Goal: Task Accomplishment & Management: Manage account settings

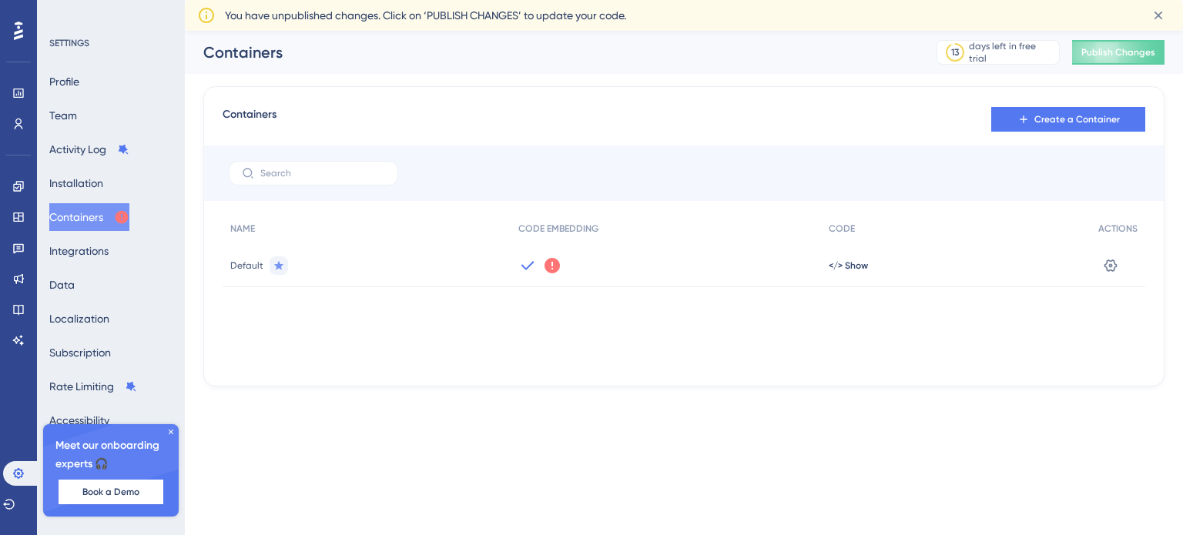
click at [550, 270] on icon at bounding box center [552, 265] width 15 height 15
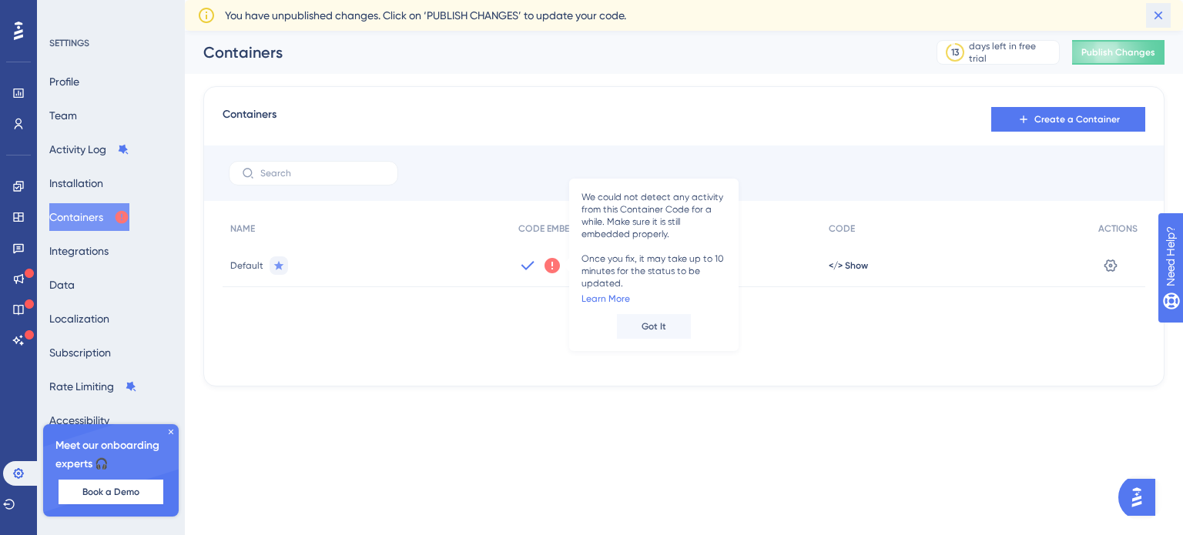
click at [1162, 12] on icon at bounding box center [1159, 16] width 8 height 8
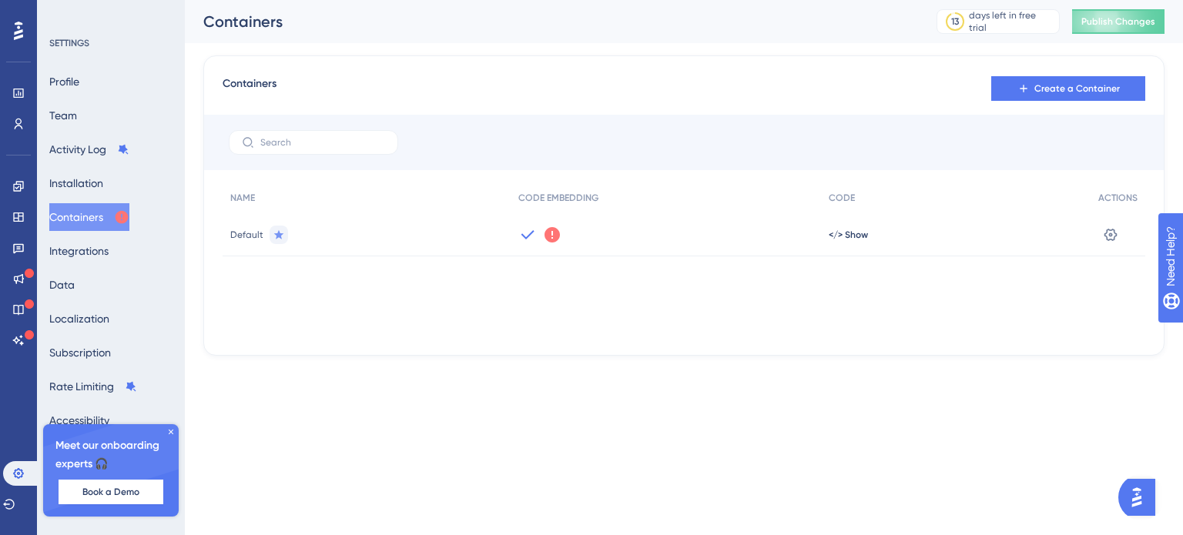
click at [545, 231] on icon at bounding box center [552, 234] width 15 height 15
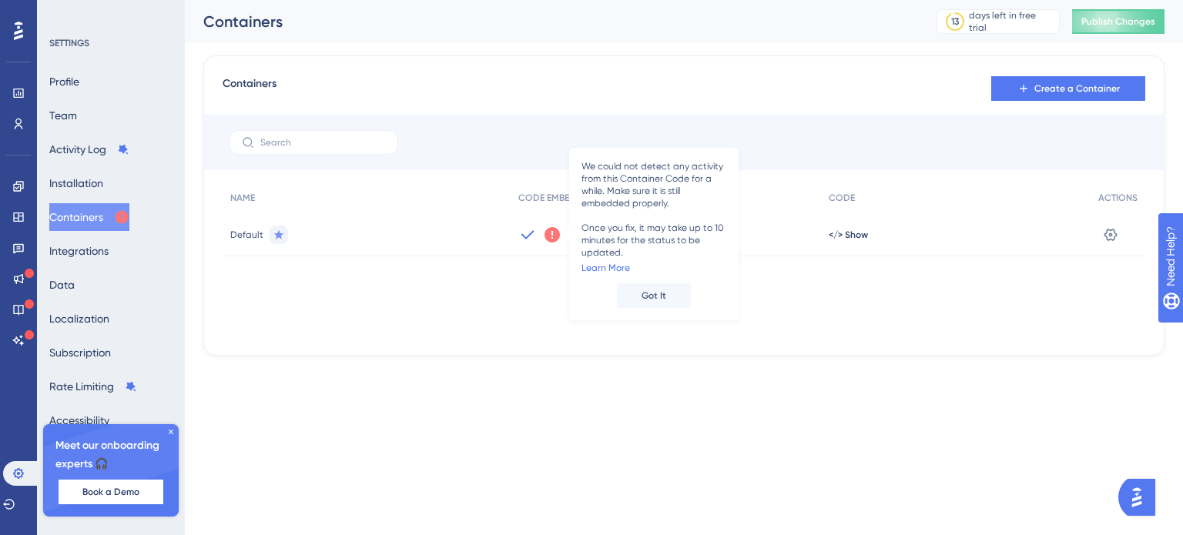
drag, startPoint x: 645, startPoint y: 252, endPoint x: 629, endPoint y: 253, distance: 17.0
click at [638, 253] on span "We could not detect any activity from this Container Code for a while. Make sur…" at bounding box center [654, 209] width 145 height 99
click at [609, 267] on link "Learn More" at bounding box center [606, 268] width 49 height 12
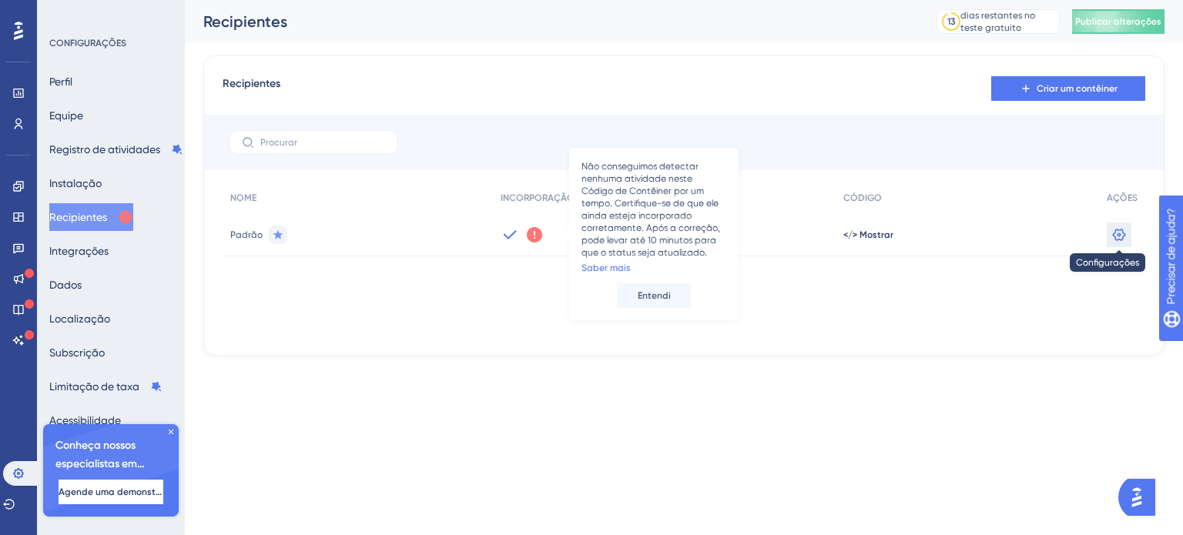
click at [1123, 231] on icon at bounding box center [1119, 234] width 13 height 12
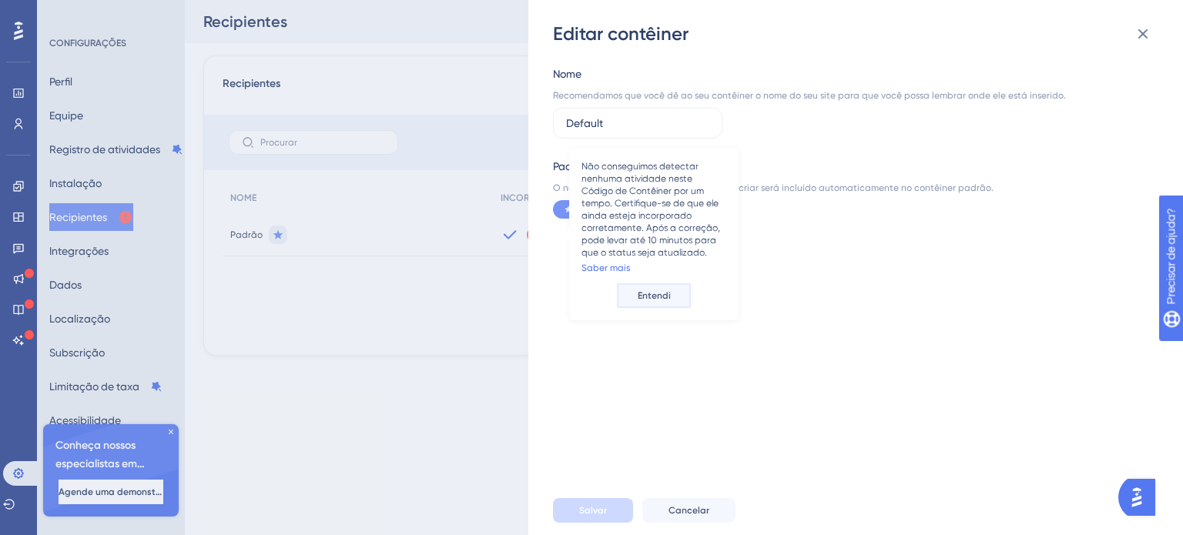
click at [660, 293] on font "Entendi" at bounding box center [654, 295] width 33 height 11
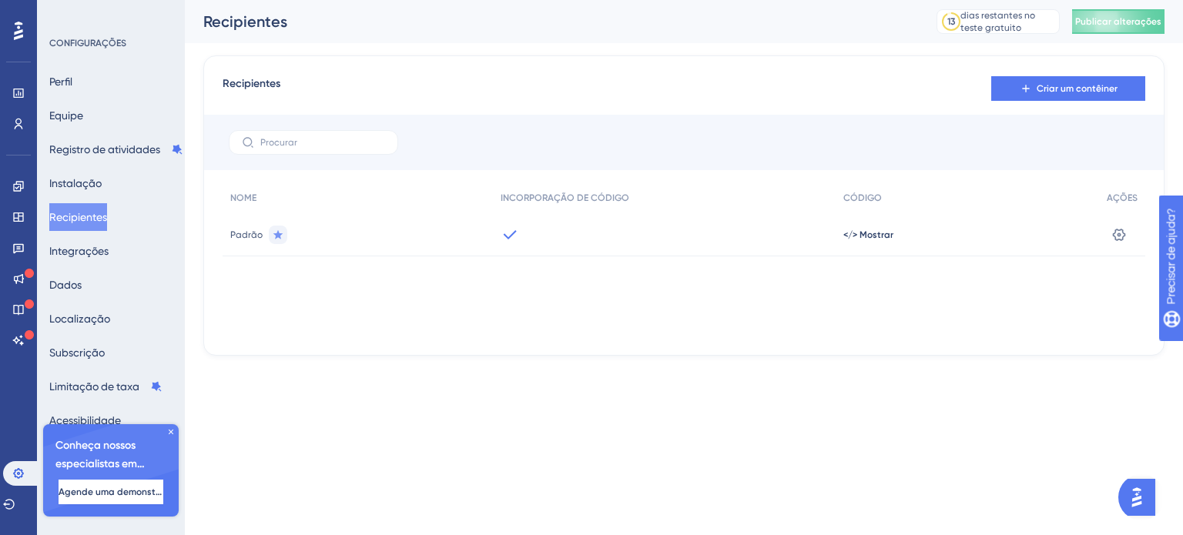
click at [1106, 242] on div "Configurações" at bounding box center [1122, 234] width 46 height 43
click at [1125, 233] on icon at bounding box center [1118, 234] width 15 height 15
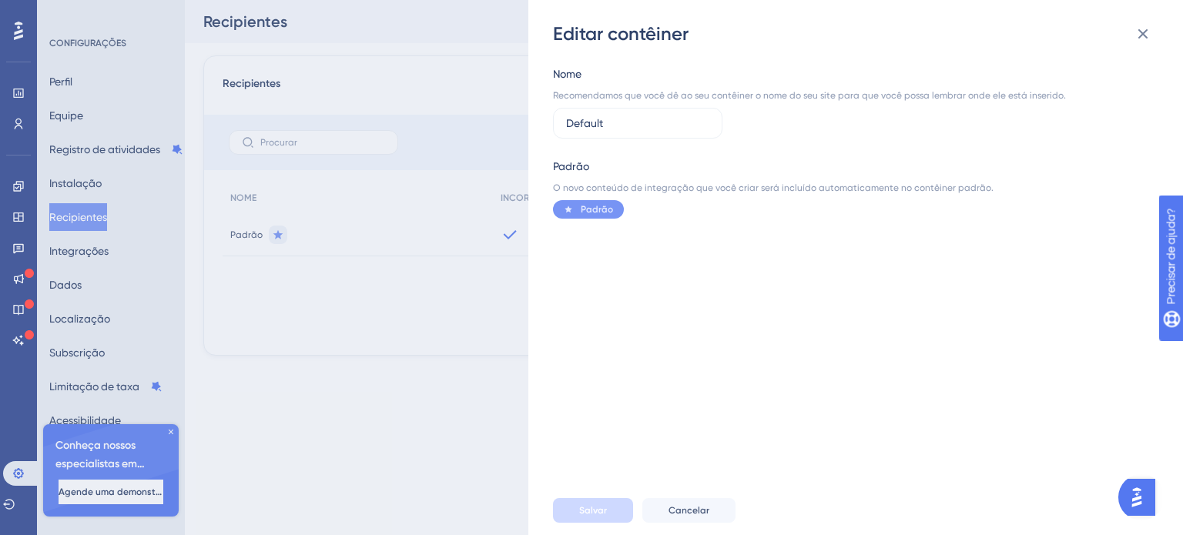
click at [642, 106] on div "Nome Recomendamos que você dê ao seu contêiner o nome do seu site para que você…" at bounding box center [809, 102] width 513 height 74
click at [644, 137] on label "Default" at bounding box center [637, 123] width 169 height 31
click at [644, 132] on input "Default" at bounding box center [637, 123] width 143 height 17
click at [644, 137] on label "Default" at bounding box center [637, 123] width 169 height 31
click at [644, 132] on input "Default" at bounding box center [637, 123] width 143 height 17
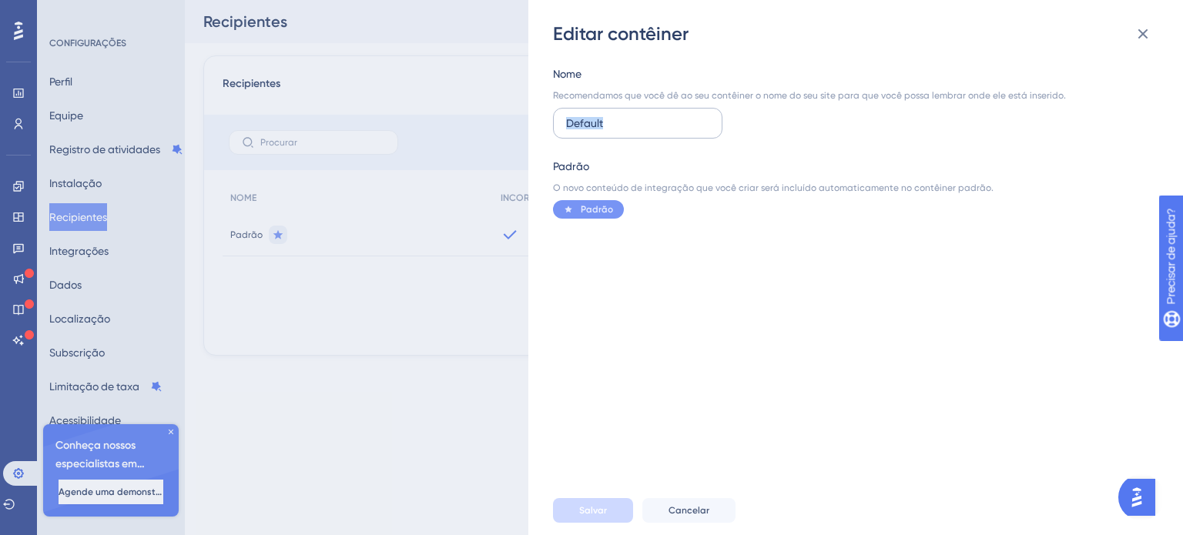
click at [644, 137] on label "Default" at bounding box center [637, 123] width 169 height 31
click at [644, 132] on input "Default" at bounding box center [637, 123] width 143 height 17
click at [619, 119] on input "Default" at bounding box center [637, 123] width 143 height 17
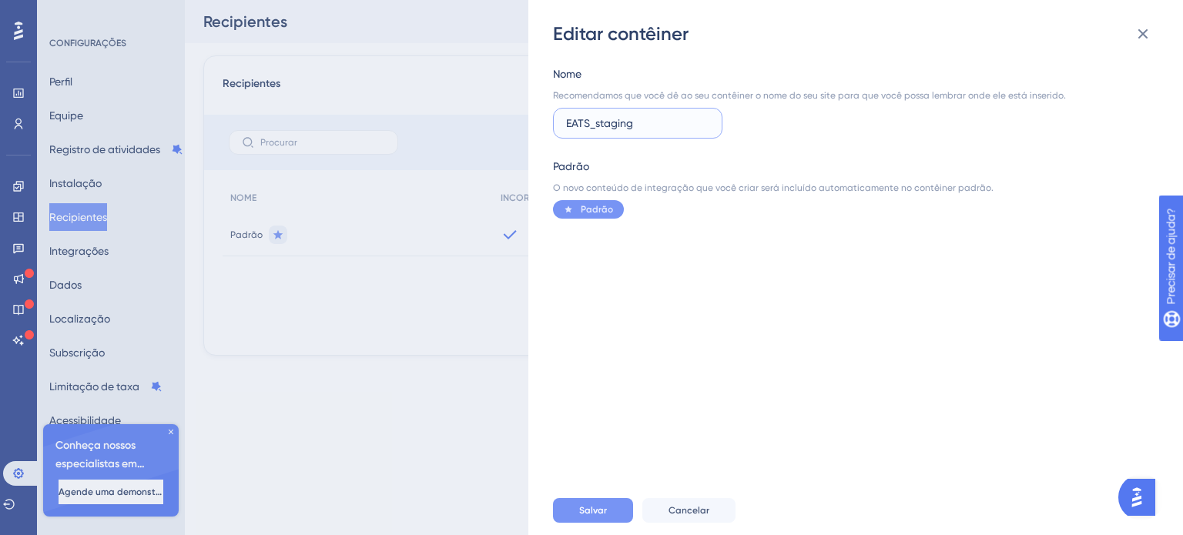
type input "EATS_staging"
click at [588, 509] on font "Salvar" at bounding box center [593, 510] width 28 height 11
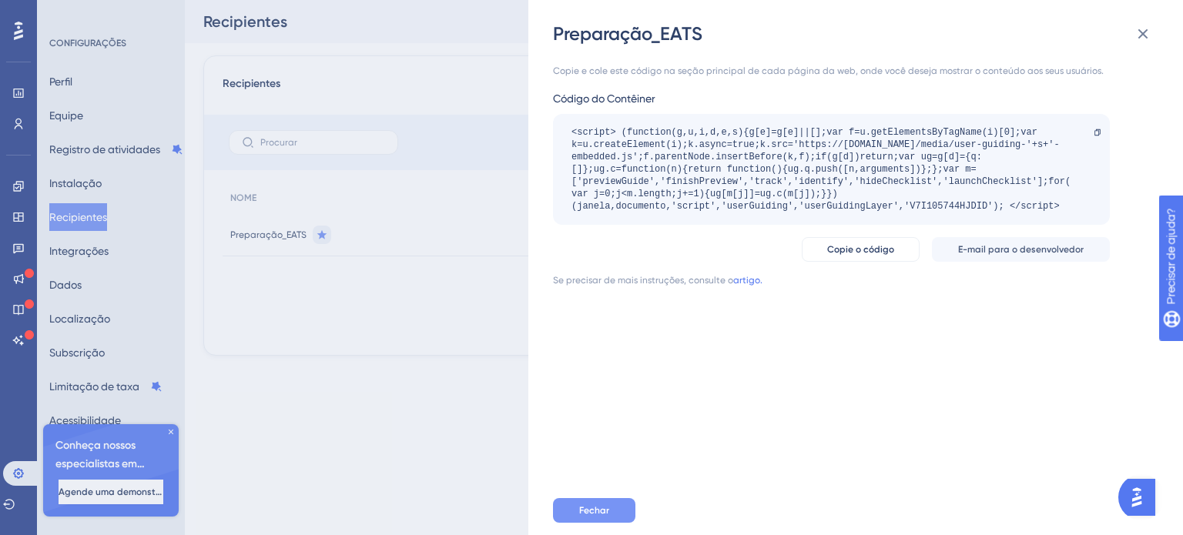
click at [1112, 363] on div "Copie e cole este código na seção principal de cada página da web, onde você de…" at bounding box center [863, 266] width 621 height 440
click at [616, 506] on button "Fechar" at bounding box center [594, 510] width 82 height 25
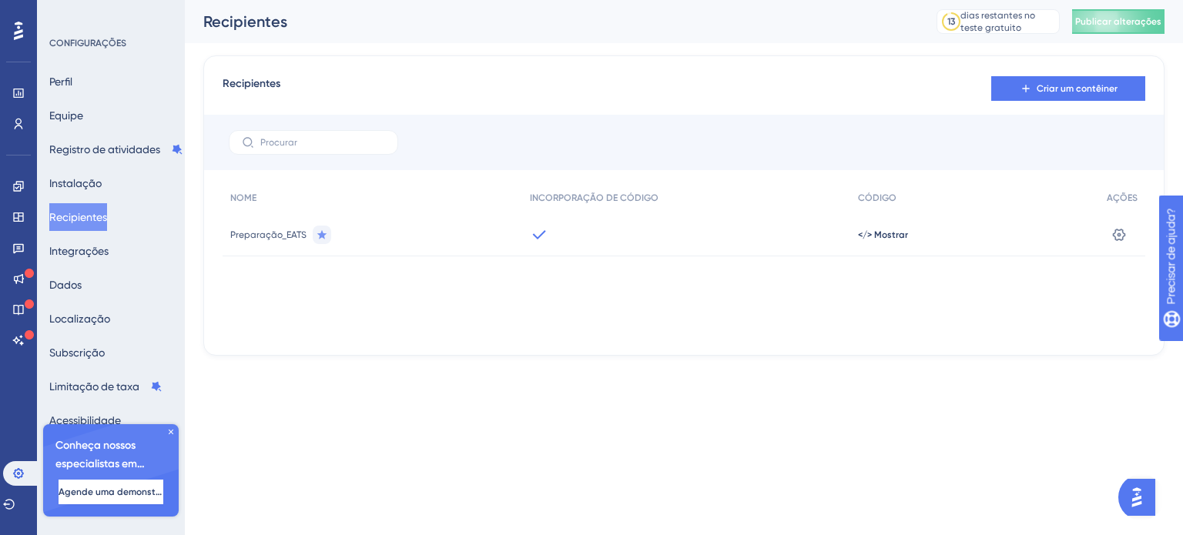
click at [542, 227] on icon at bounding box center [539, 235] width 18 height 18
click at [890, 233] on font "</> Mostrar" at bounding box center [883, 235] width 50 height 11
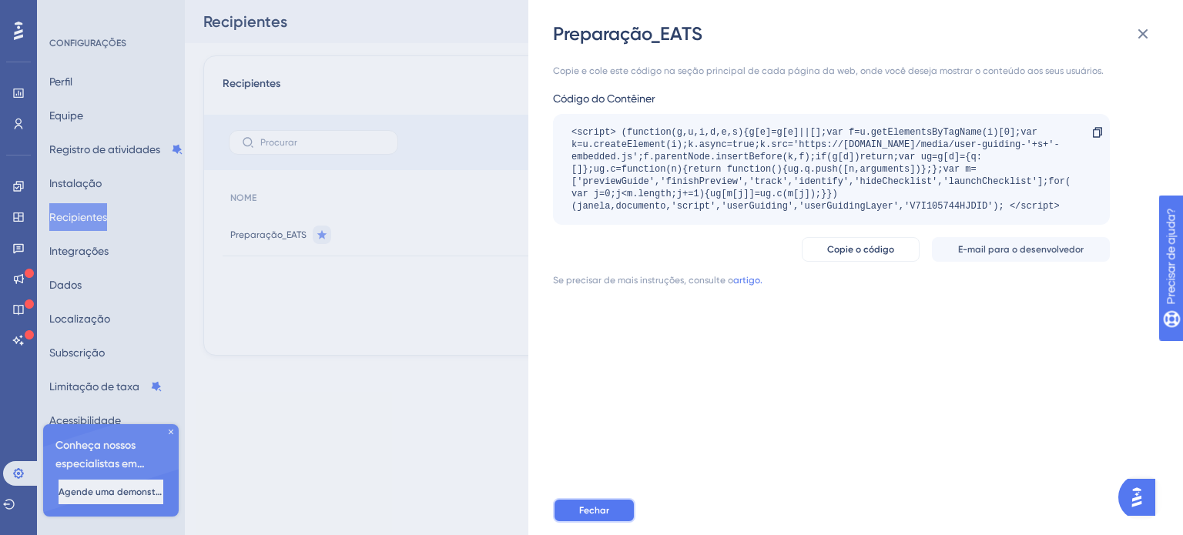
click at [588, 514] on font "Fechar" at bounding box center [594, 510] width 30 height 11
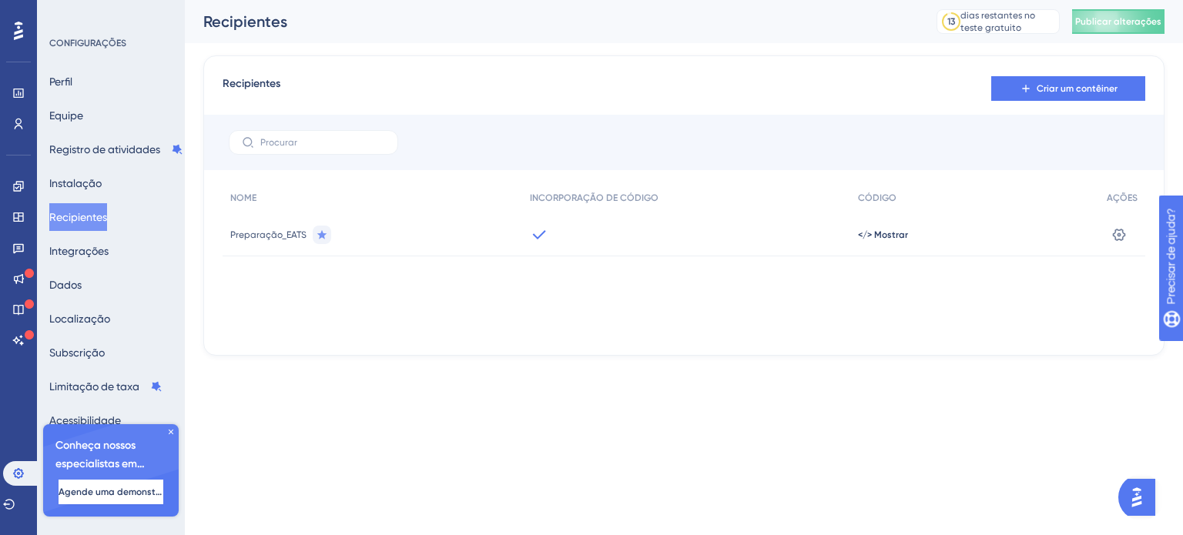
click at [167, 428] on icon at bounding box center [170, 431] width 9 height 9
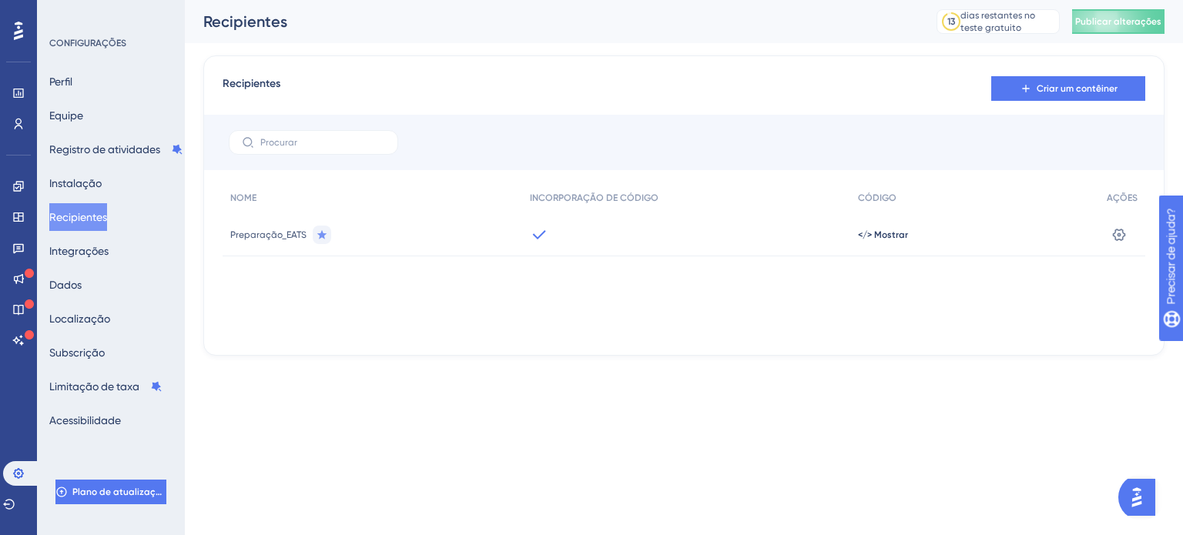
click at [107, 213] on button "Recipientes" at bounding box center [78, 217] width 58 height 28
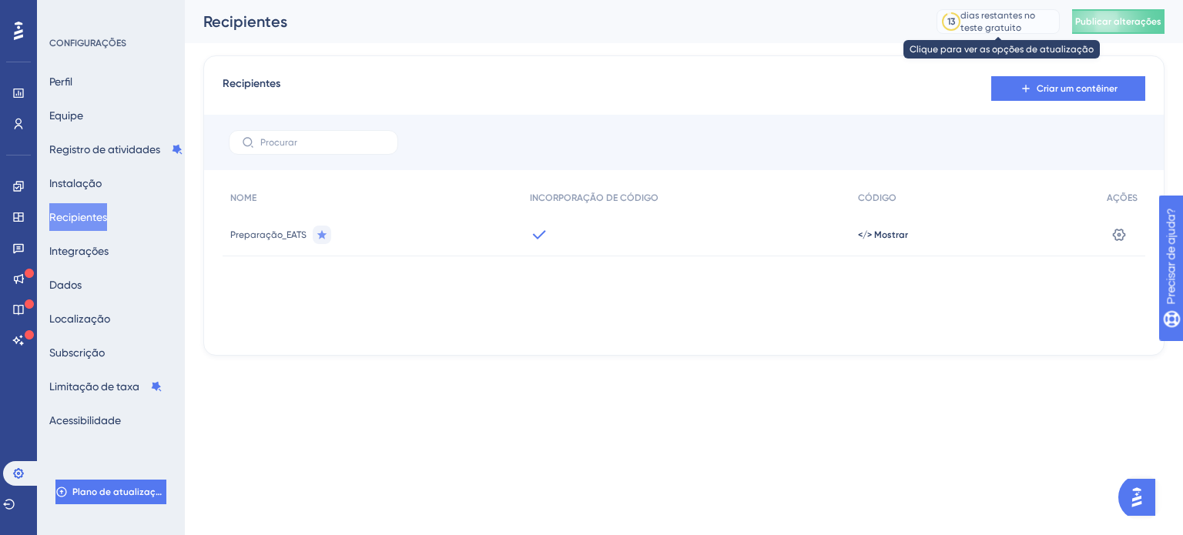
click at [1003, 30] on font "dias restantes no teste gratuito" at bounding box center [998, 21] width 75 height 23
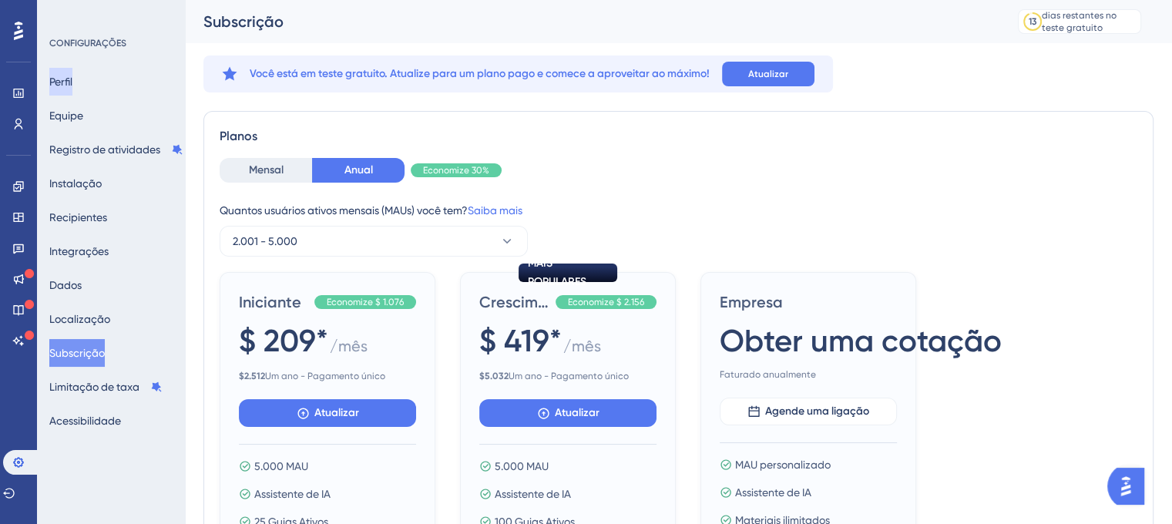
click at [72, 76] on font "Perfil" at bounding box center [60, 81] width 23 height 12
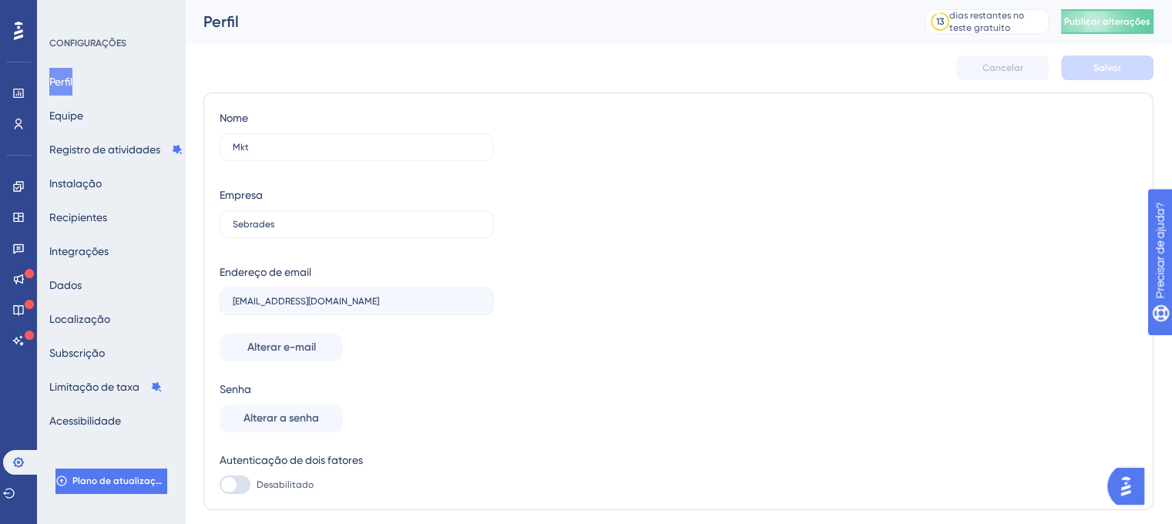
click at [1119, 471] on button "Abra o iniciador do Assistente de IA" at bounding box center [1125, 486] width 37 height 37
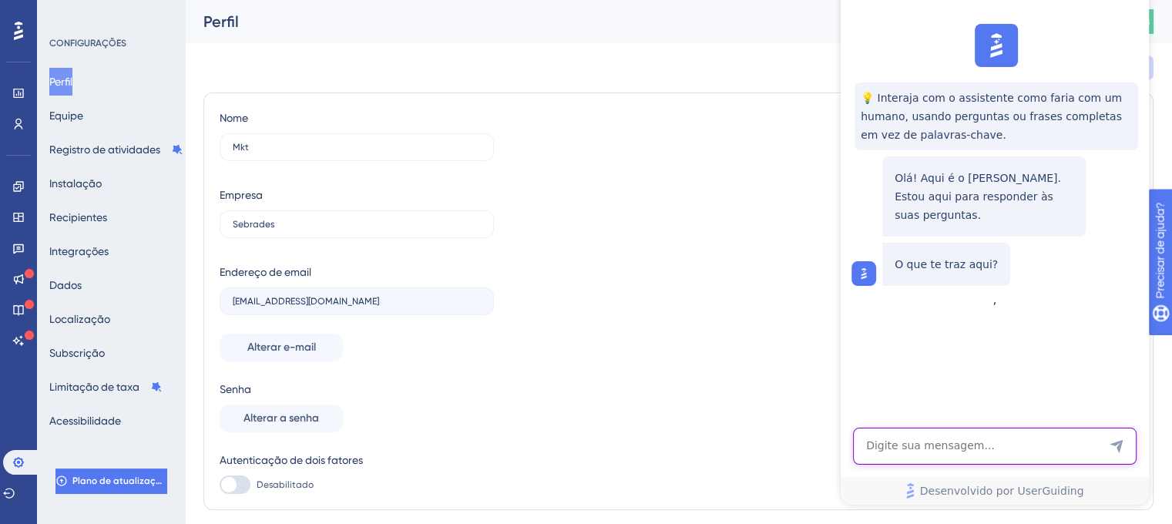
click at [953, 440] on textarea "Entrada de texto do assistente de IA" at bounding box center [994, 445] width 283 height 37
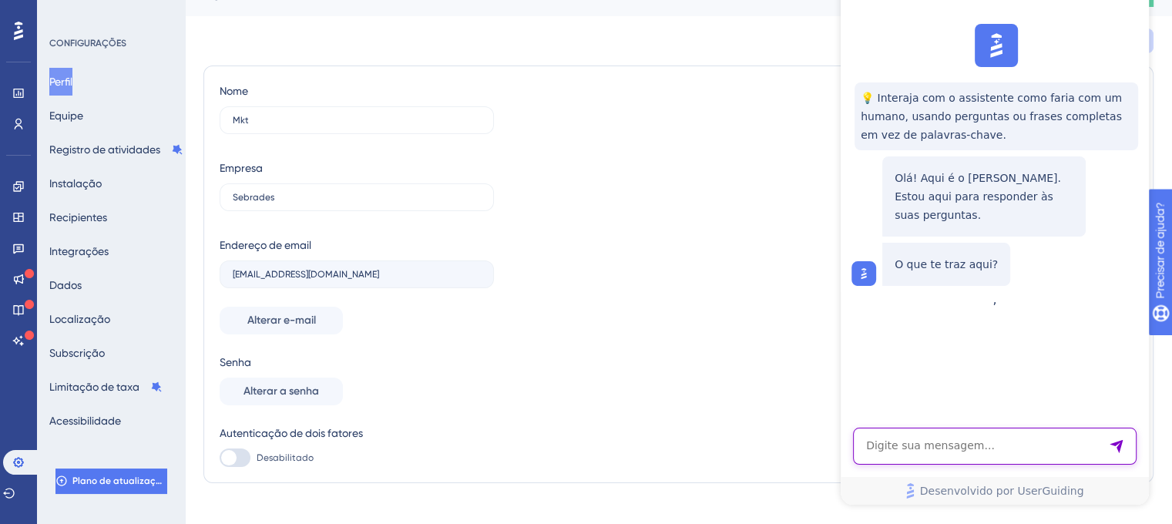
scroll to position [47, 0]
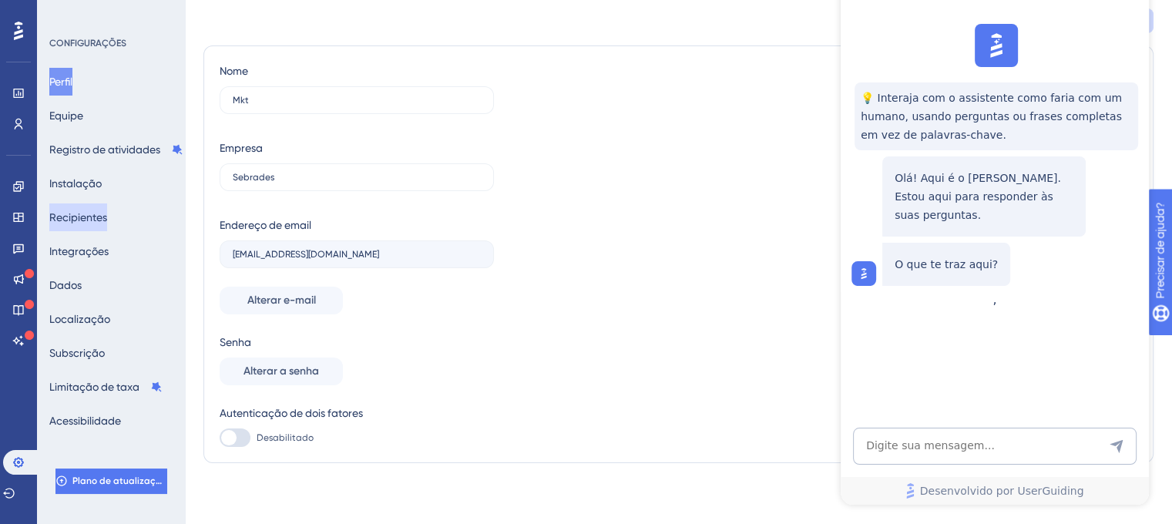
click at [104, 222] on font "Recipientes" at bounding box center [78, 217] width 58 height 12
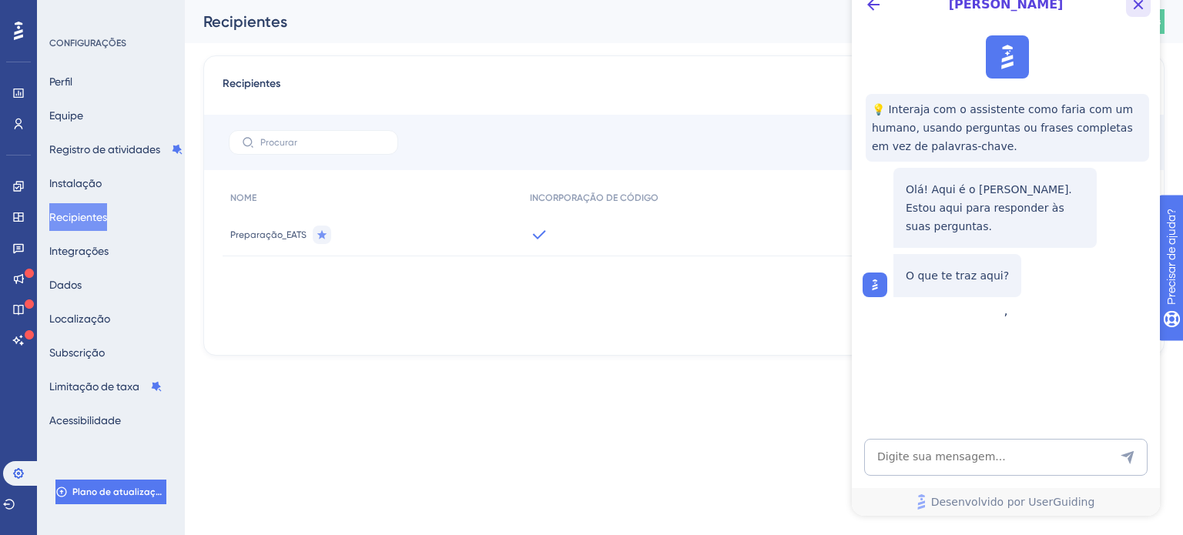
click at [1140, 7] on icon "Botão Fechar" at bounding box center [1139, 5] width 10 height 10
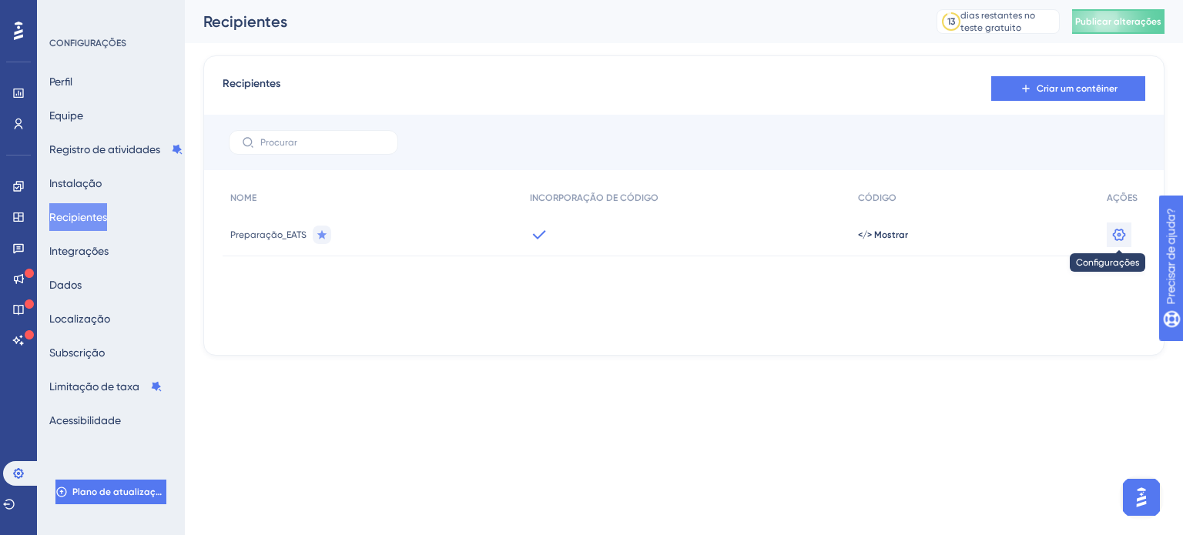
click at [1118, 230] on icon at bounding box center [1118, 234] width 15 height 15
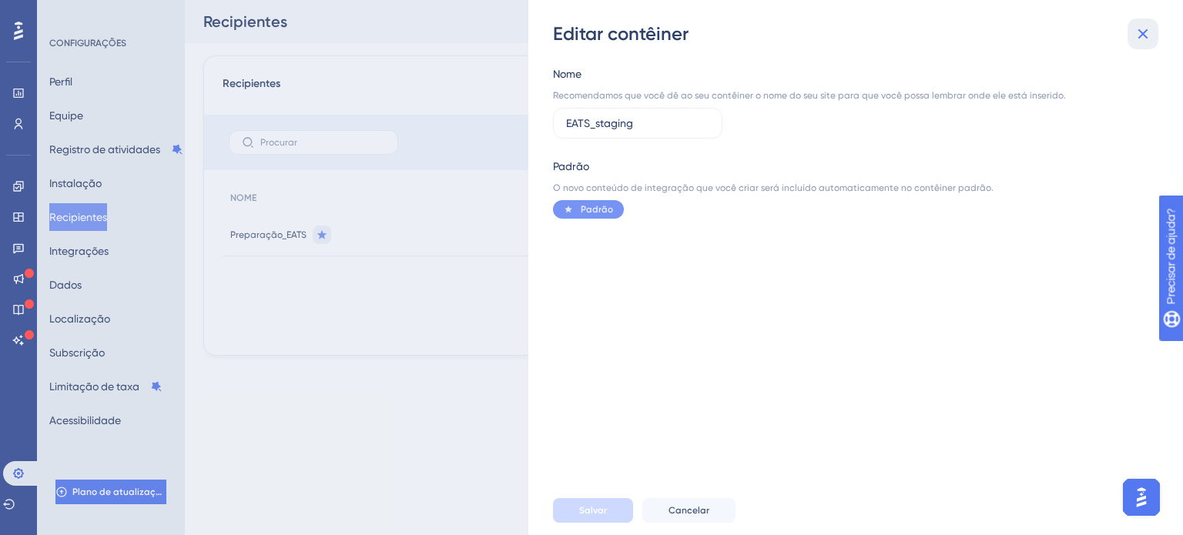
click at [1146, 29] on icon at bounding box center [1143, 34] width 18 height 18
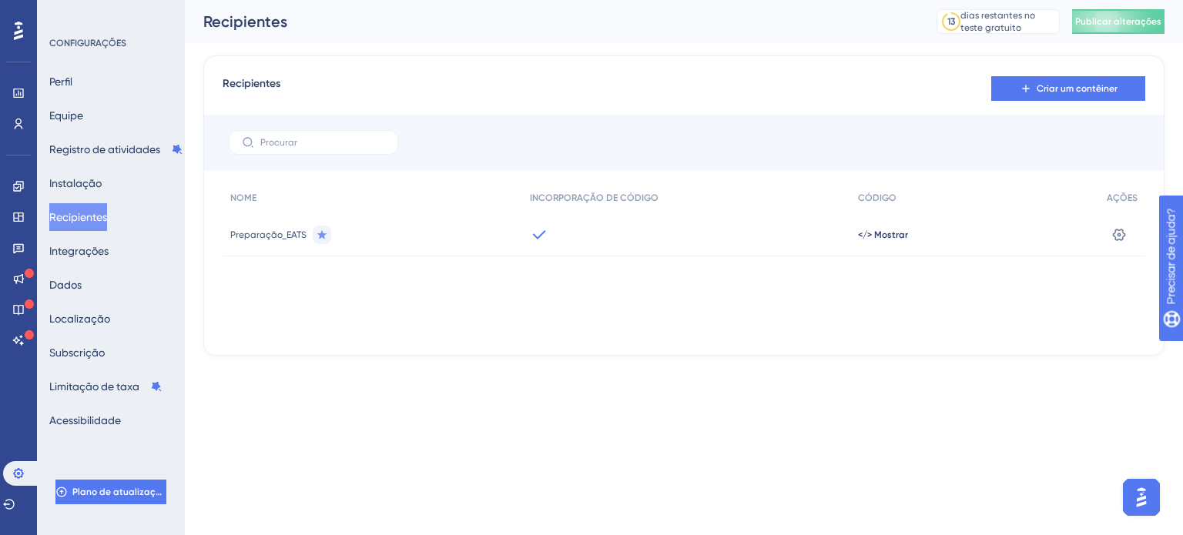
click at [555, 233] on div at bounding box center [685, 234] width 327 height 43
click at [900, 231] on font "</> Mostrar" at bounding box center [883, 235] width 50 height 11
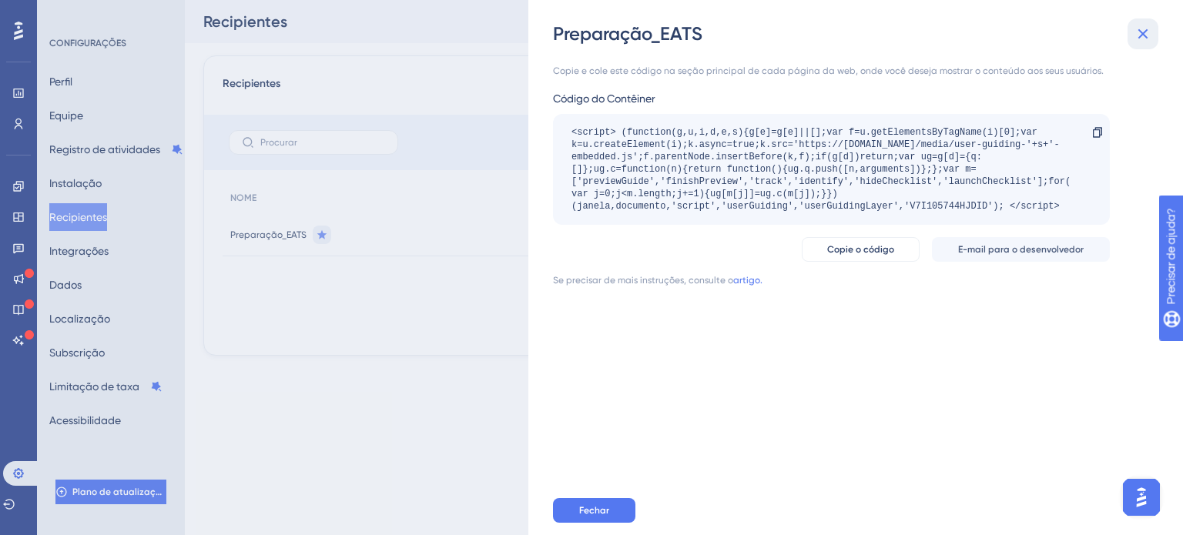
click at [1142, 29] on icon at bounding box center [1143, 34] width 18 height 18
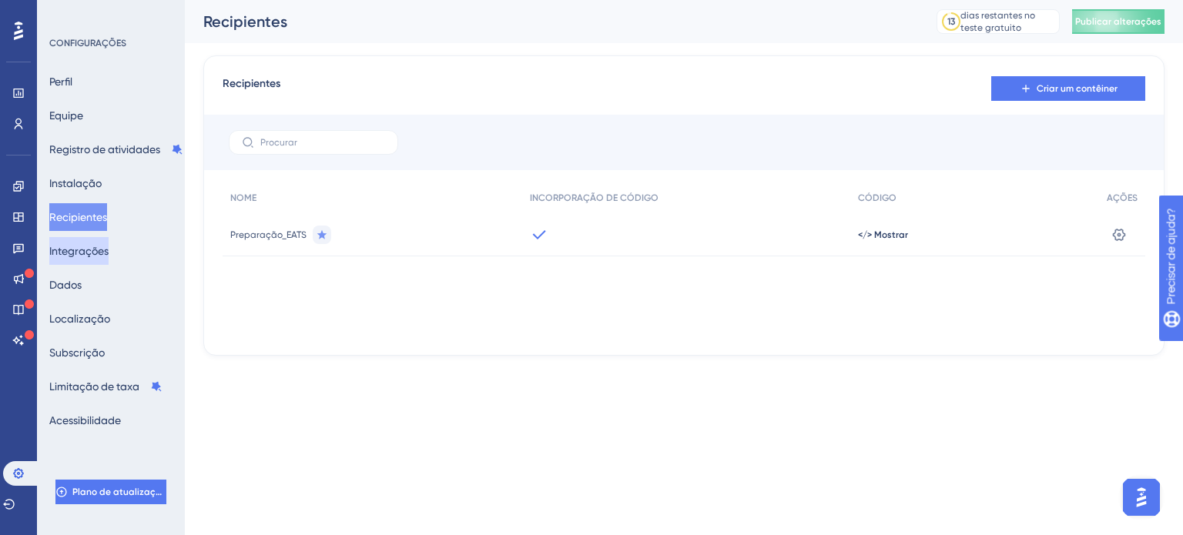
click at [109, 256] on font "Integrações" at bounding box center [78, 251] width 59 height 12
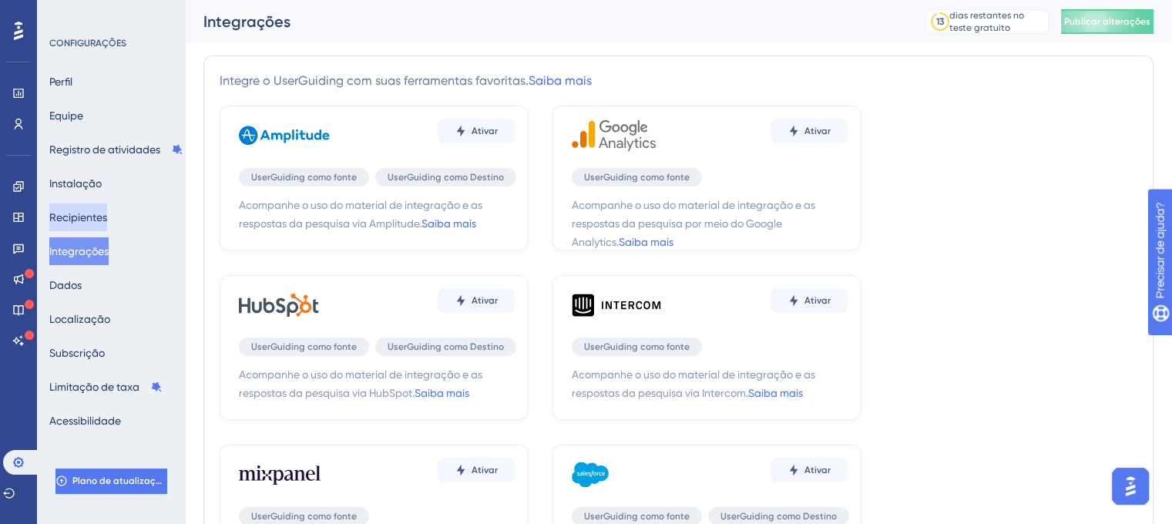
click at [102, 220] on font "Recipientes" at bounding box center [78, 217] width 58 height 12
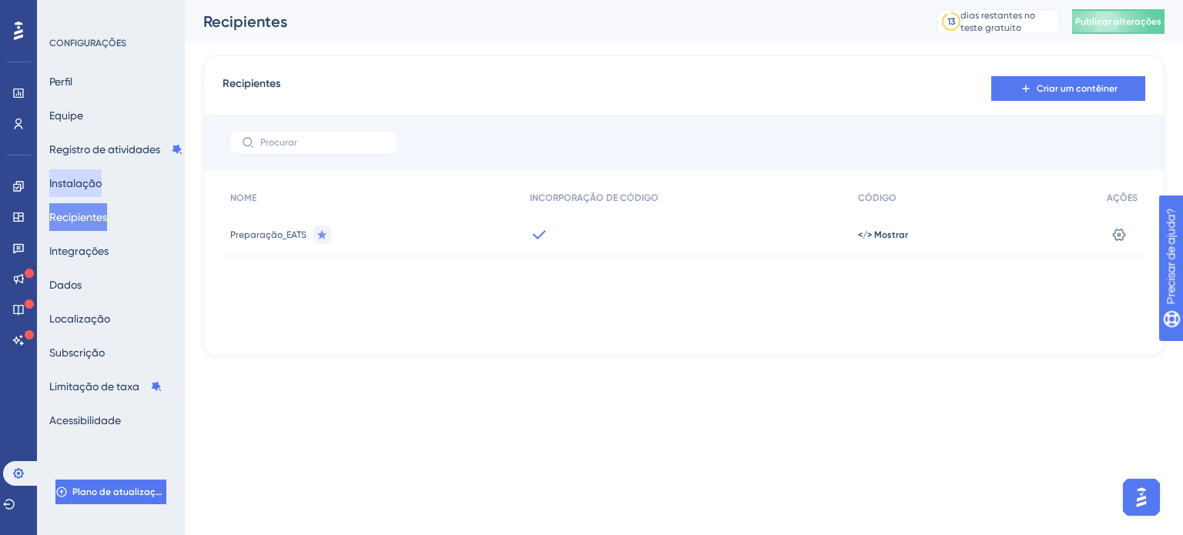
click at [99, 192] on font "Instalação" at bounding box center [75, 183] width 52 height 18
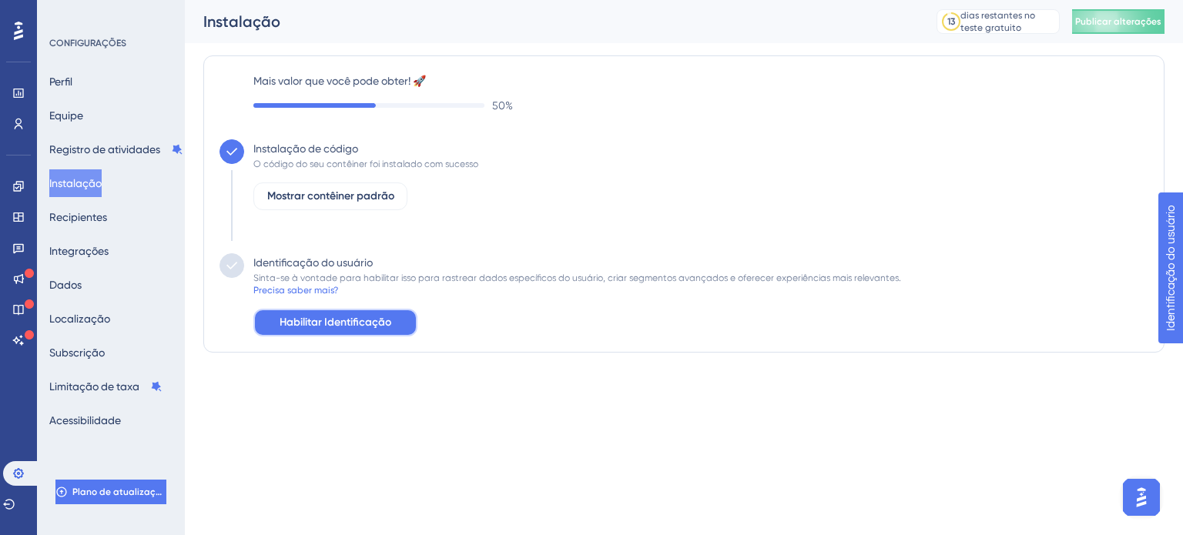
click at [345, 321] on font "Habilitar Identificação" at bounding box center [336, 322] width 112 height 13
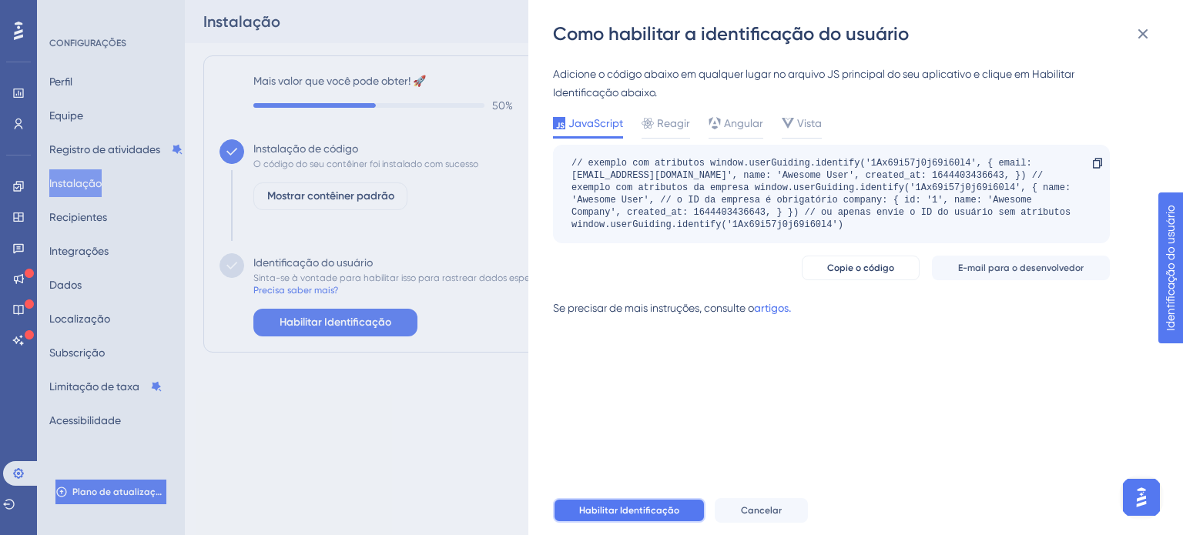
click at [602, 514] on font "Habilitar Identificação" at bounding box center [629, 510] width 100 height 11
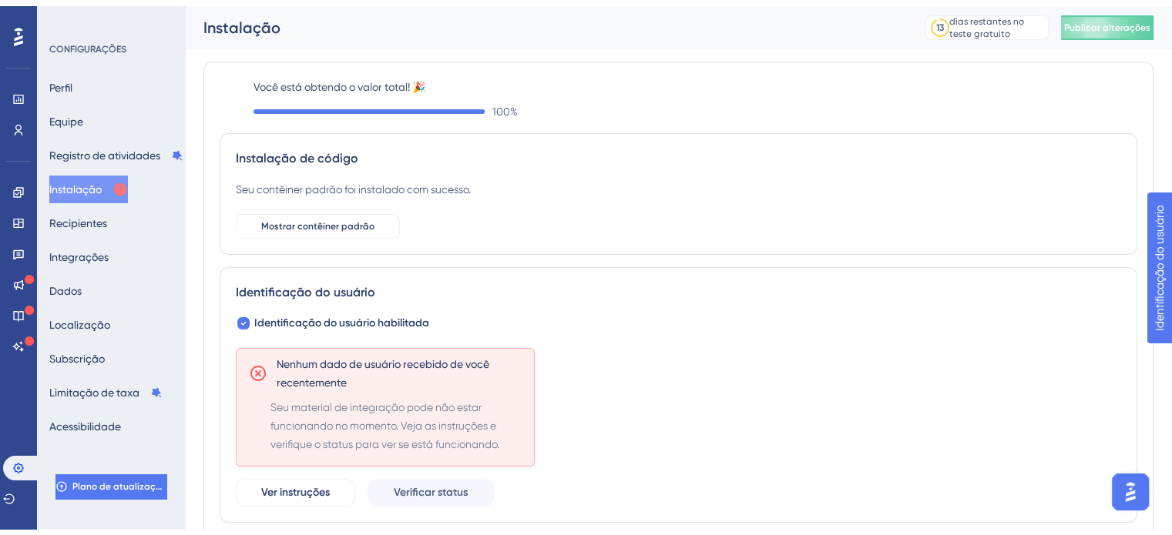
scroll to position [77, 0]
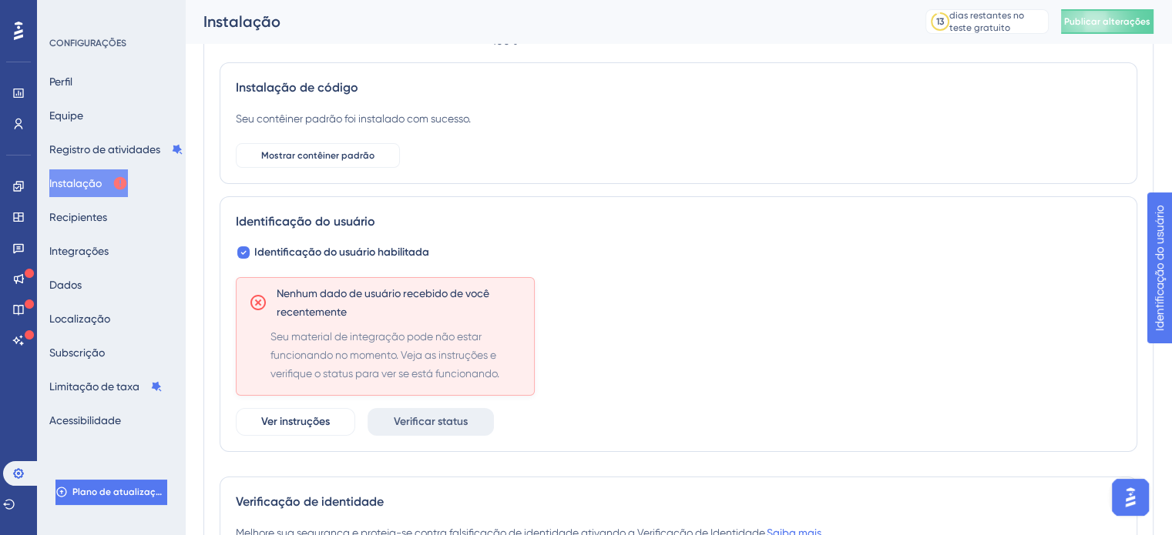
click at [431, 424] on font "Verificar status" at bounding box center [431, 421] width 74 height 13
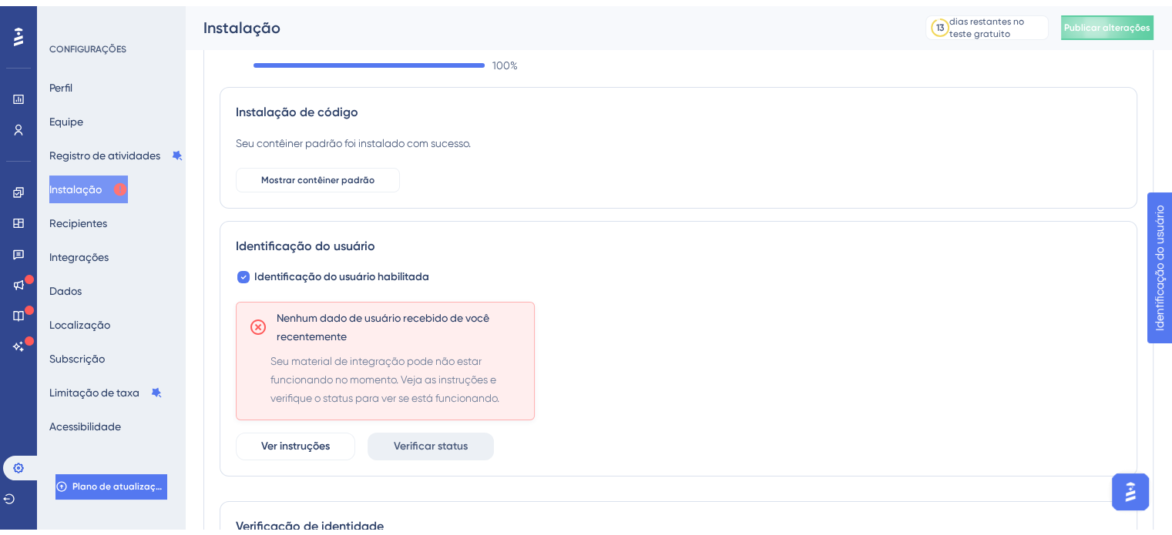
scroll to position [228, 0]
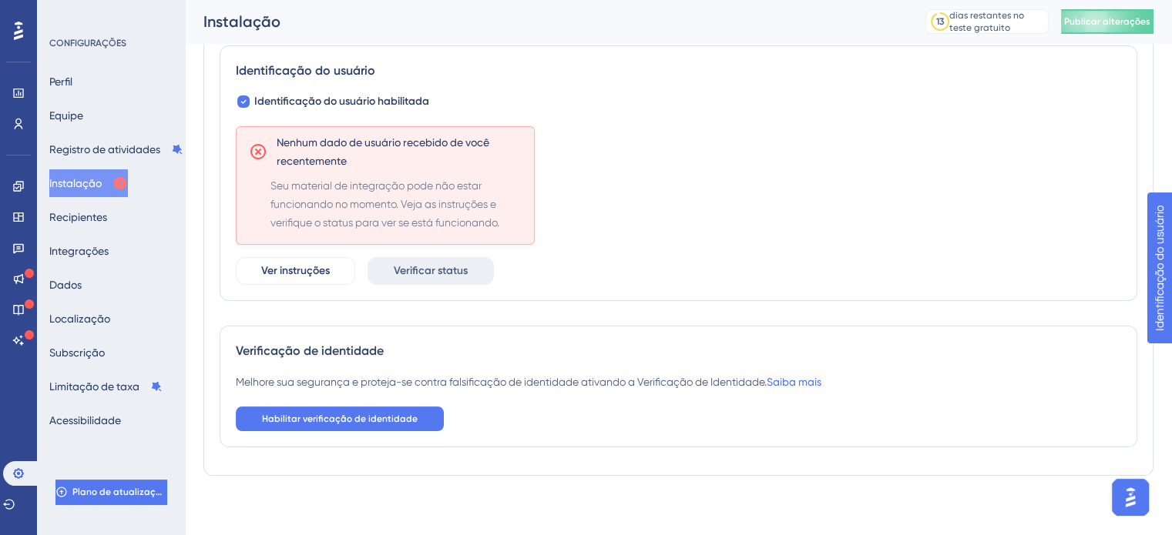
click at [662, 277] on div "Ver instruções Verificar status" at bounding box center [678, 271] width 885 height 28
click at [306, 270] on font "Ver instruções" at bounding box center [295, 270] width 69 height 13
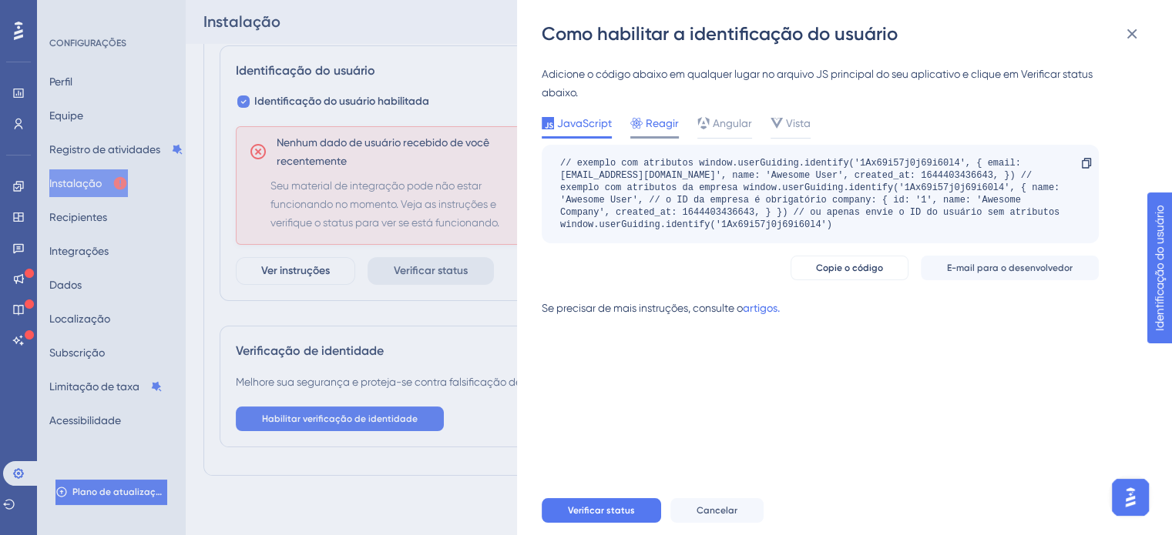
click at [652, 121] on font "Reagir" at bounding box center [661, 123] width 33 height 12
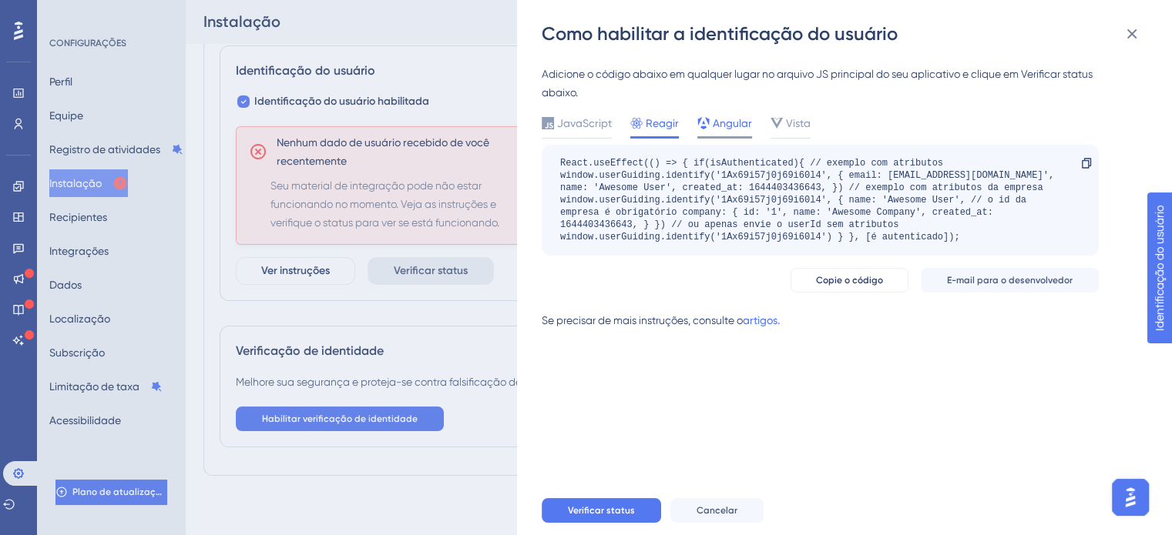
click at [734, 119] on font "Angular" at bounding box center [731, 123] width 39 height 12
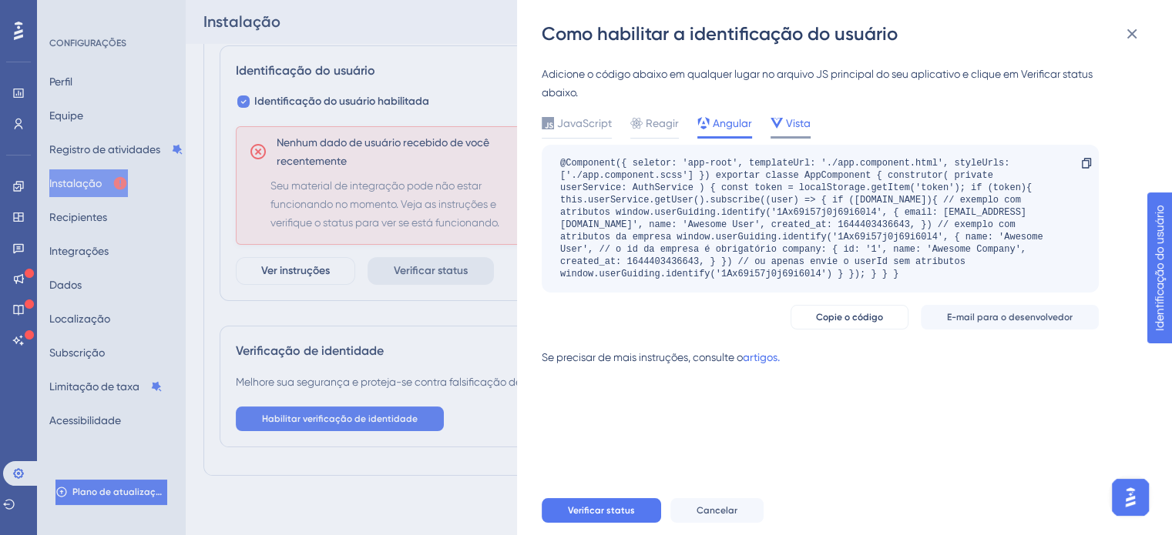
click at [786, 126] on font "Vista" at bounding box center [798, 123] width 25 height 12
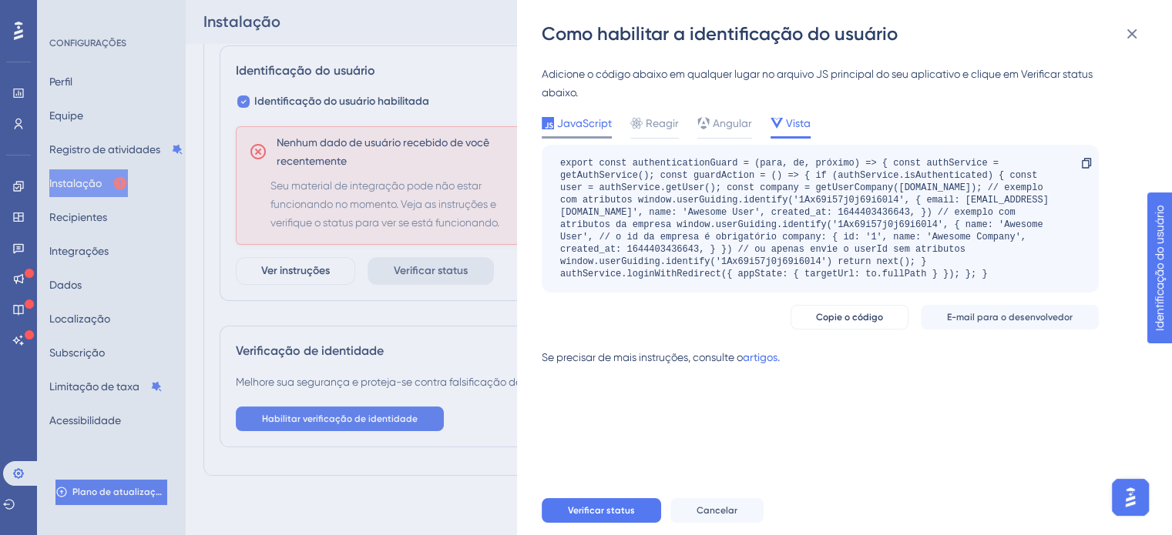
click at [601, 127] on font "JavaScript" at bounding box center [584, 123] width 55 height 12
